Goal: Task Accomplishment & Management: Manage account settings

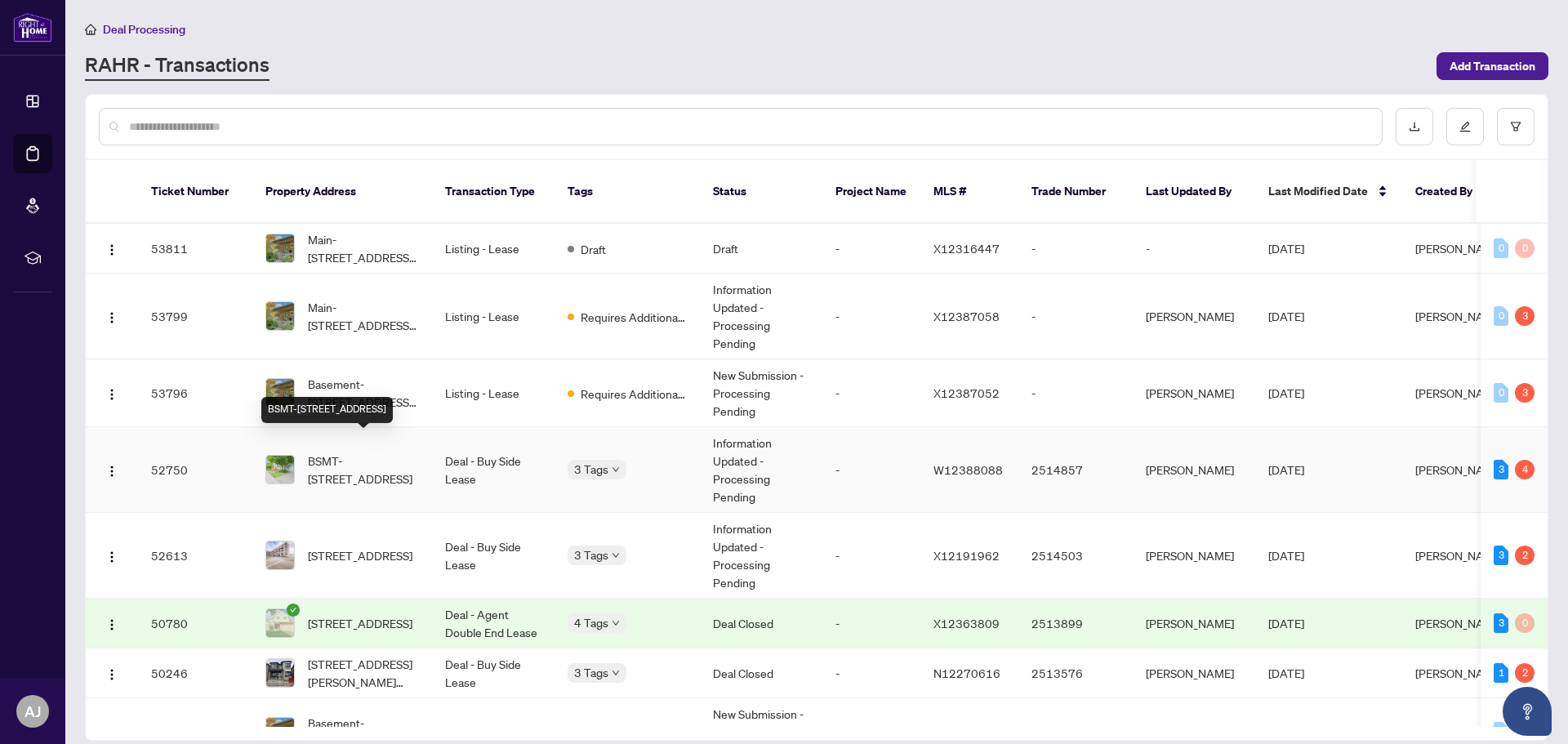
click at [348, 460] on span "BSMT-[STREET_ADDRESS]" at bounding box center [363, 469] width 111 height 36
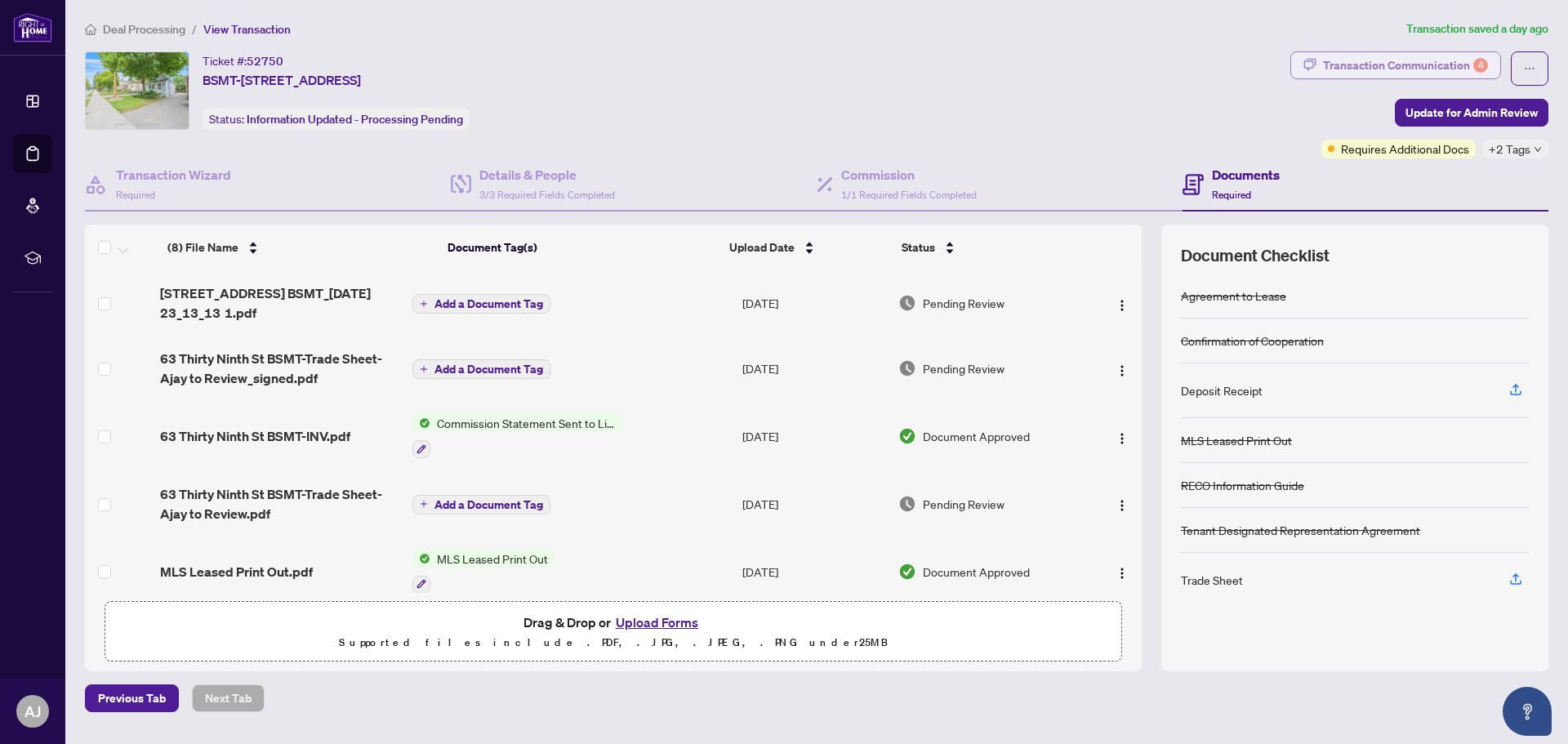
click at [1402, 66] on div "Transaction Communication 4" at bounding box center [1405, 66] width 165 height 26
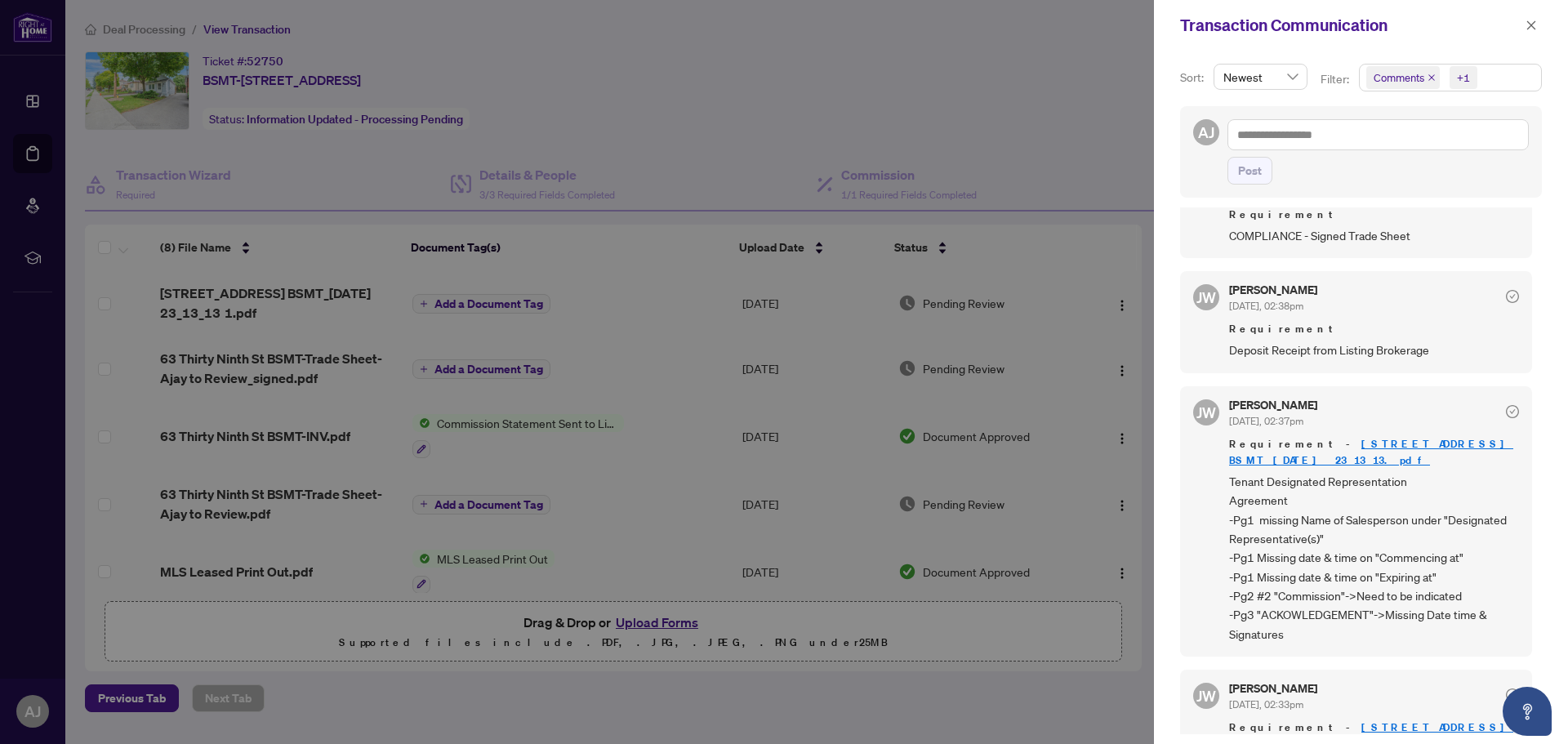
scroll to position [400, 0]
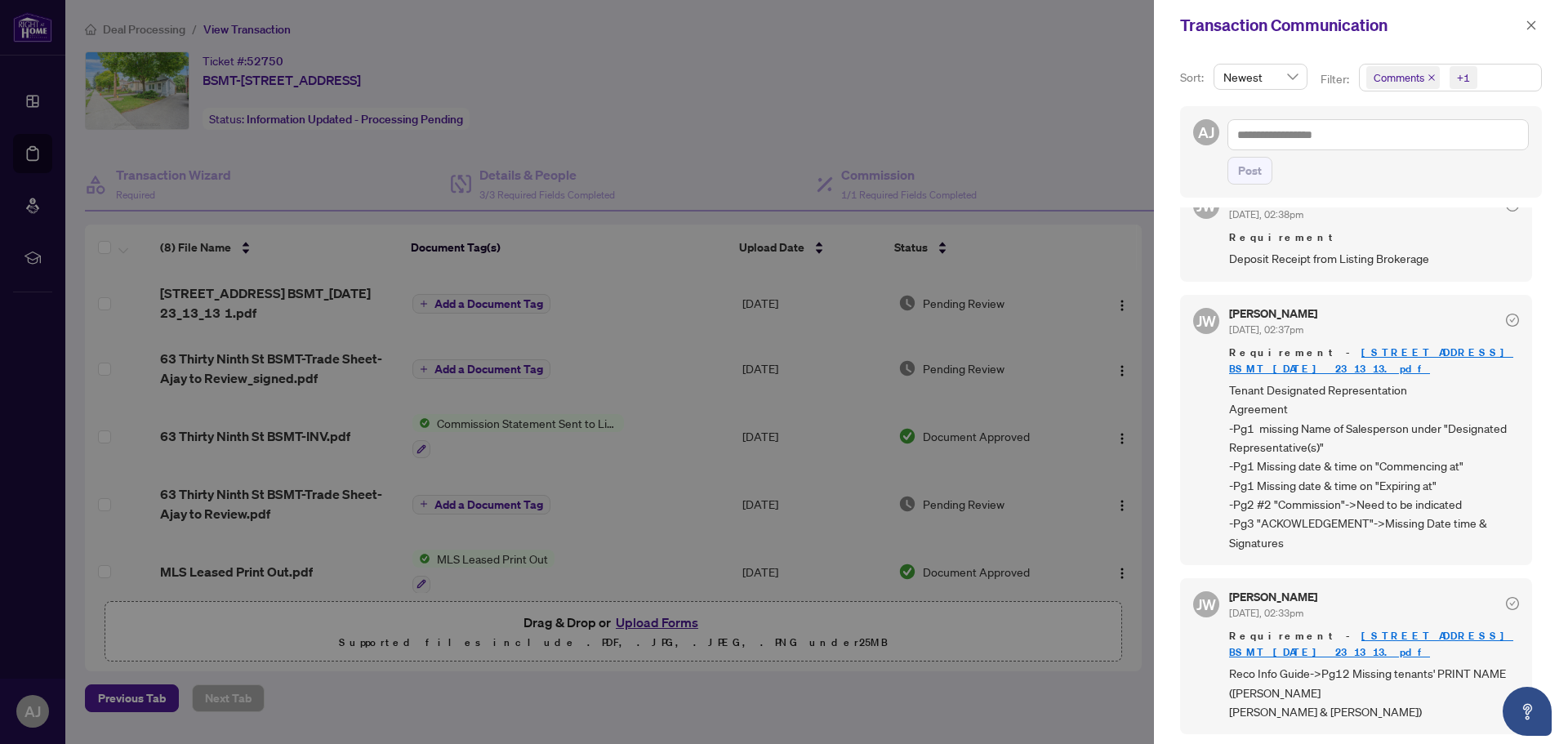
click at [766, 143] on div at bounding box center [784, 372] width 1568 height 744
click at [1526, 28] on icon "close" at bounding box center [1530, 25] width 11 height 11
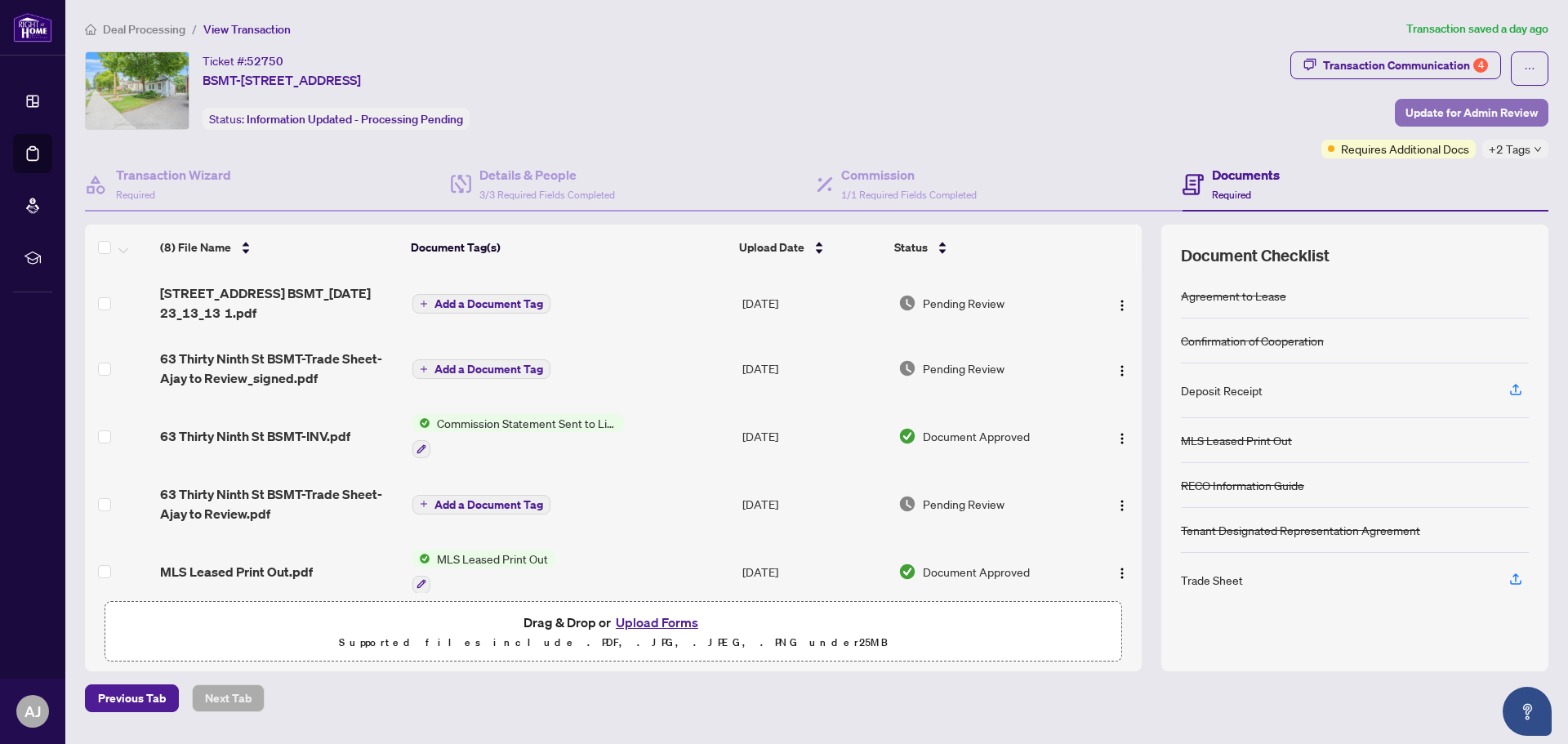
click at [1439, 103] on span "Update for Admin Review" at bounding box center [1471, 113] width 132 height 26
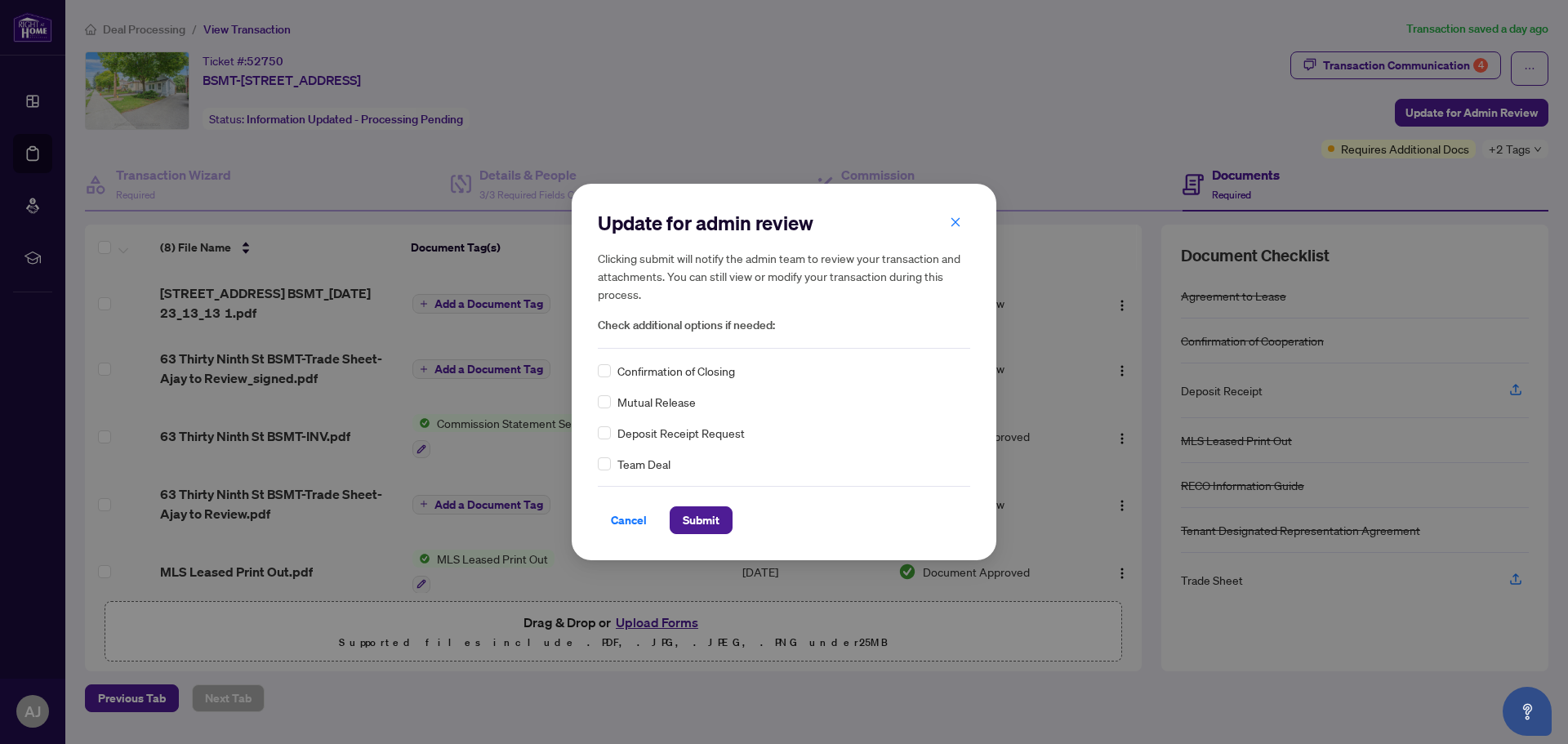
click at [619, 377] on span "Confirmation of Closing" at bounding box center [676, 370] width 118 height 18
click at [700, 523] on span "Submit" at bounding box center [701, 520] width 37 height 26
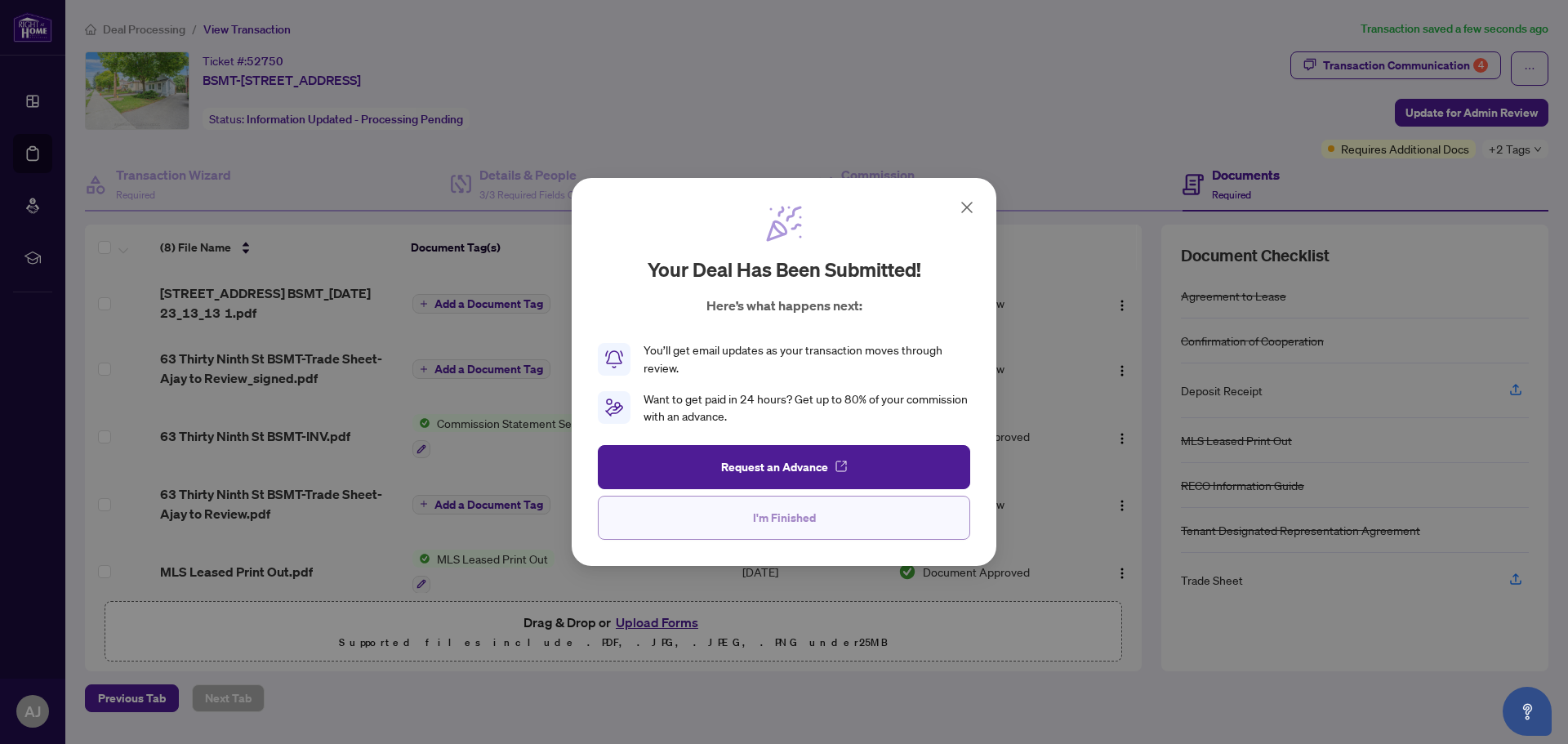
click at [782, 519] on span "I'm Finished" at bounding box center [784, 518] width 63 height 26
